Goal: Navigation & Orientation: Understand site structure

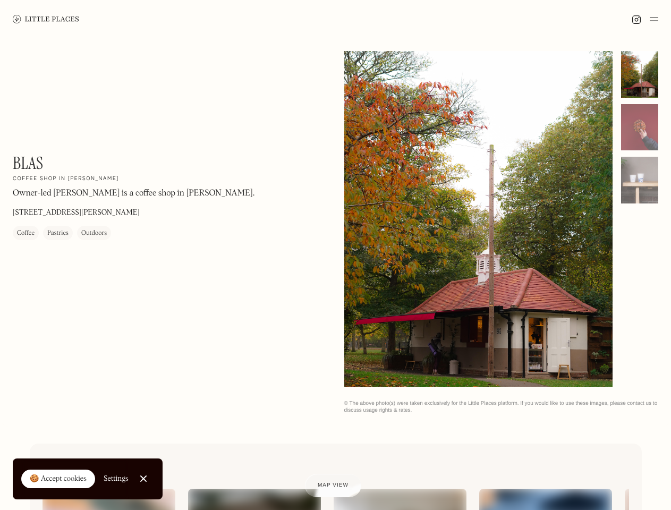
click at [654, 19] on img at bounding box center [654, 19] width 9 height 13
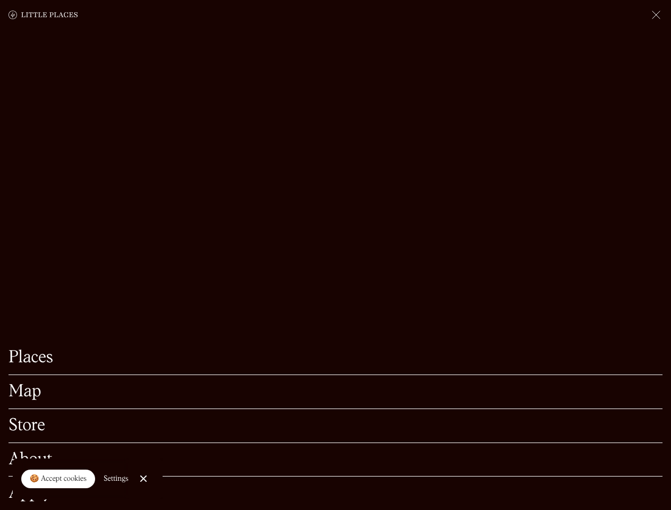
click at [58, 479] on div "🍪 Accept cookies" at bounding box center [58, 479] width 57 height 11
checkbox input "true"
click at [116, 479] on div "Settings" at bounding box center [116, 478] width 25 height 7
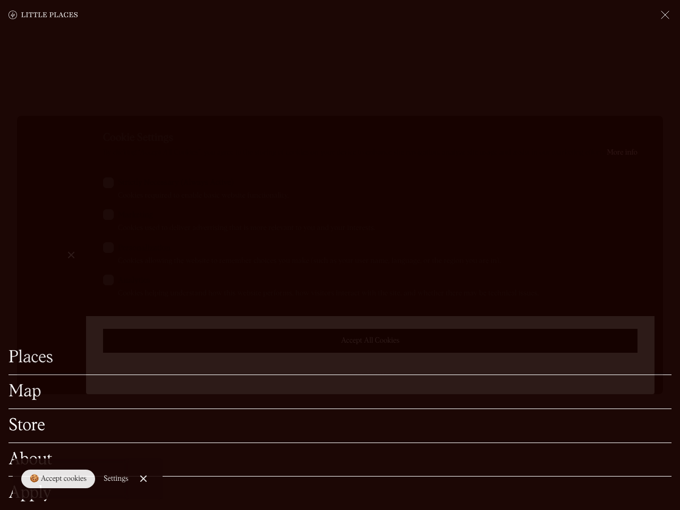
click at [144, 479] on div at bounding box center [340, 255] width 680 height 510
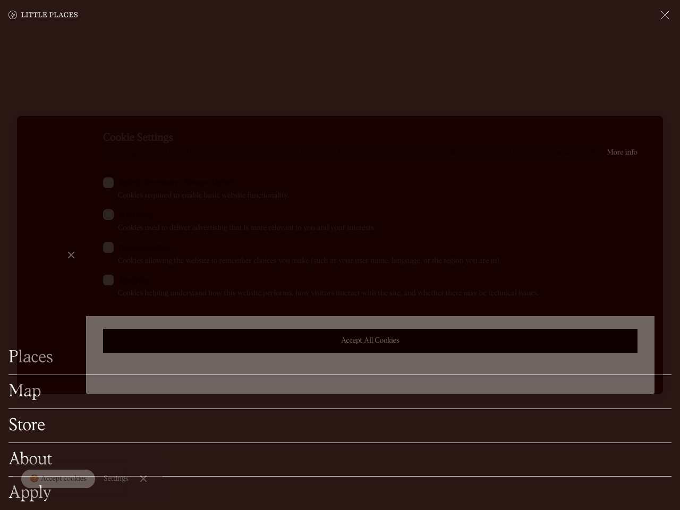
click at [479, 220] on label "Marketing Cookies used to deliver advertising that is more relevant to you and …" at bounding box center [370, 221] width 534 height 24
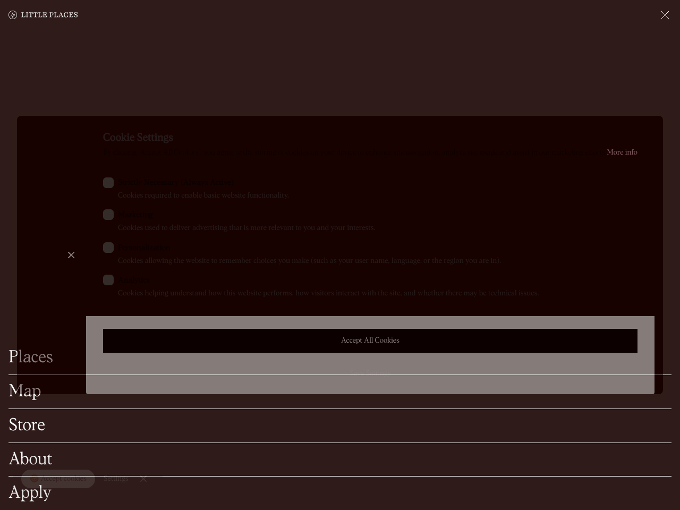
click at [125, 216] on input "Marketing Cookies used to deliver advertising that is more relevant to you and …" at bounding box center [121, 212] width 7 height 7
click at [479, 219] on label "Marketing Cookies used to deliver advertising that is more relevant to you and …" at bounding box center [370, 221] width 534 height 24
click at [125, 216] on input "Marketing Cookies used to deliver advertising that is more relevant to you and …" at bounding box center [121, 212] width 7 height 7
checkbox input "true"
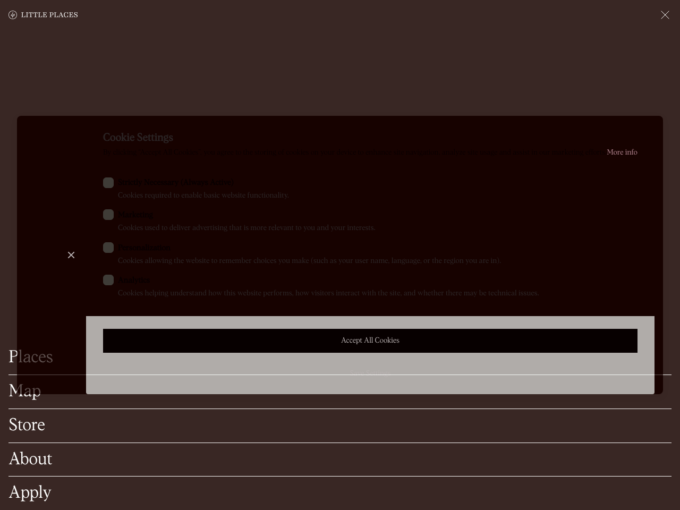
click at [640, 74] on div at bounding box center [340, 255] width 680 height 510
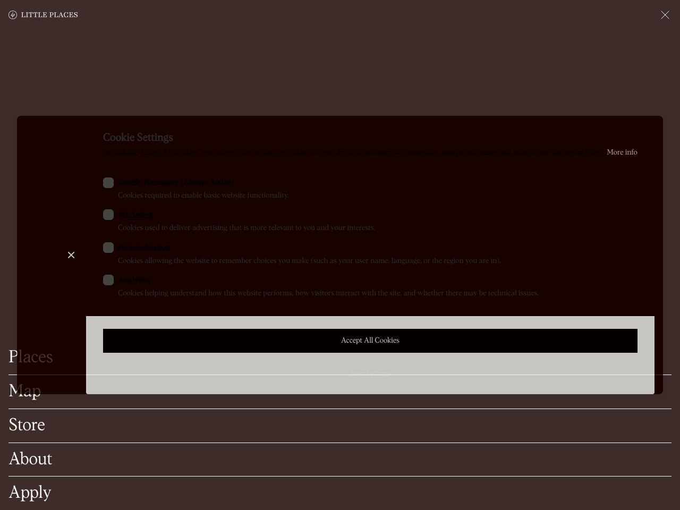
click at [640, 128] on div "Cookie Settings By clicking “Accept All Cookies”, you agree to the storing of c…" at bounding box center [370, 255] width 568 height 278
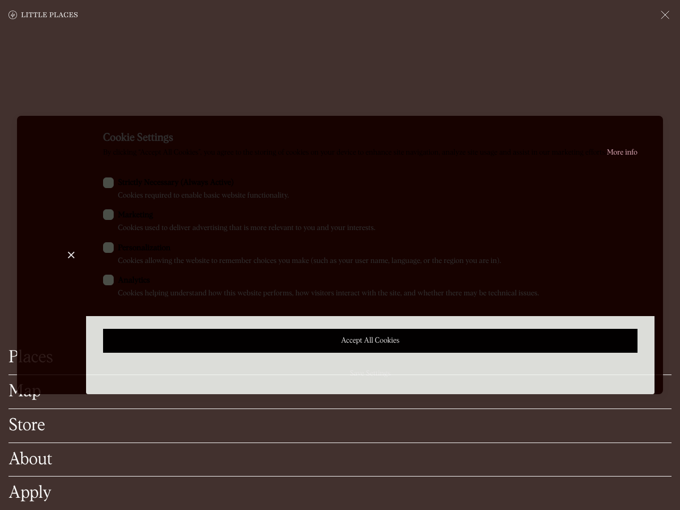
click at [640, 180] on div "Cookie Settings By clicking “Accept All Cookies”, you agree to the storing of c…" at bounding box center [370, 255] width 568 height 278
